Goal: Entertainment & Leisure: Consume media (video, audio)

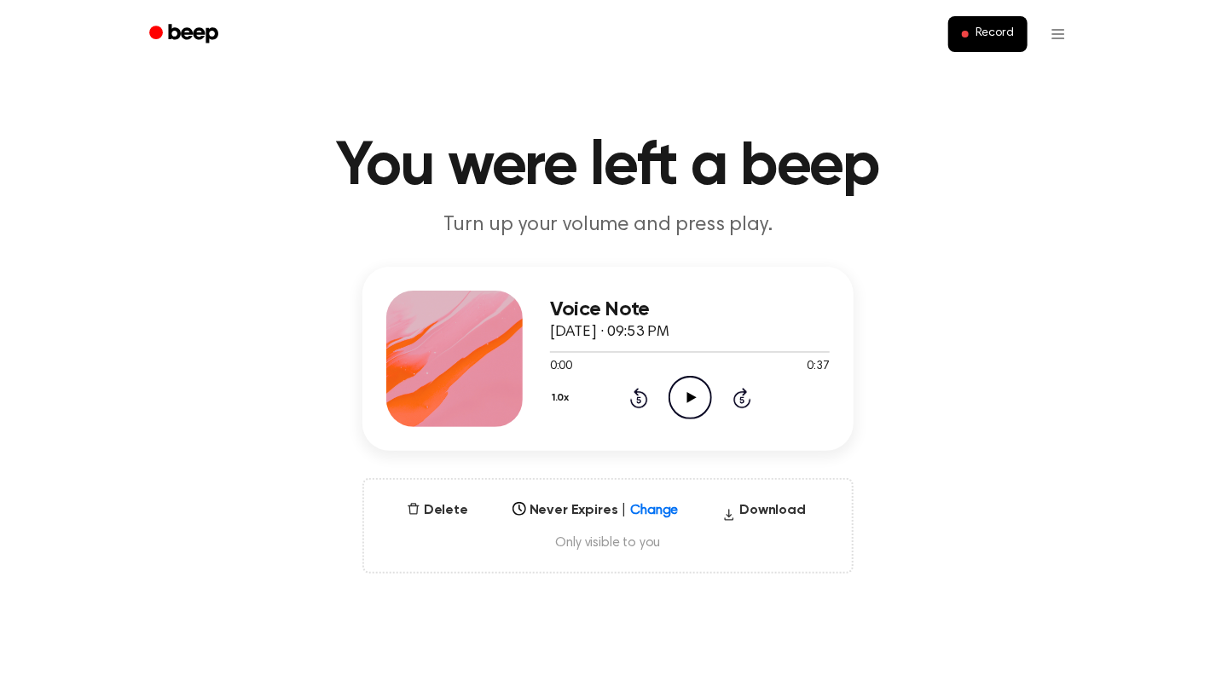
click at [151, 367] on div "Voice Note [DATE] · 09:53 PM 0:00 0:37 Your browser does not support the [objec…" at bounding box center [607, 420] width 1175 height 307
click at [680, 396] on icon "Play Audio" at bounding box center [690, 397] width 43 height 43
